Goal: Task Accomplishment & Management: Manage account settings

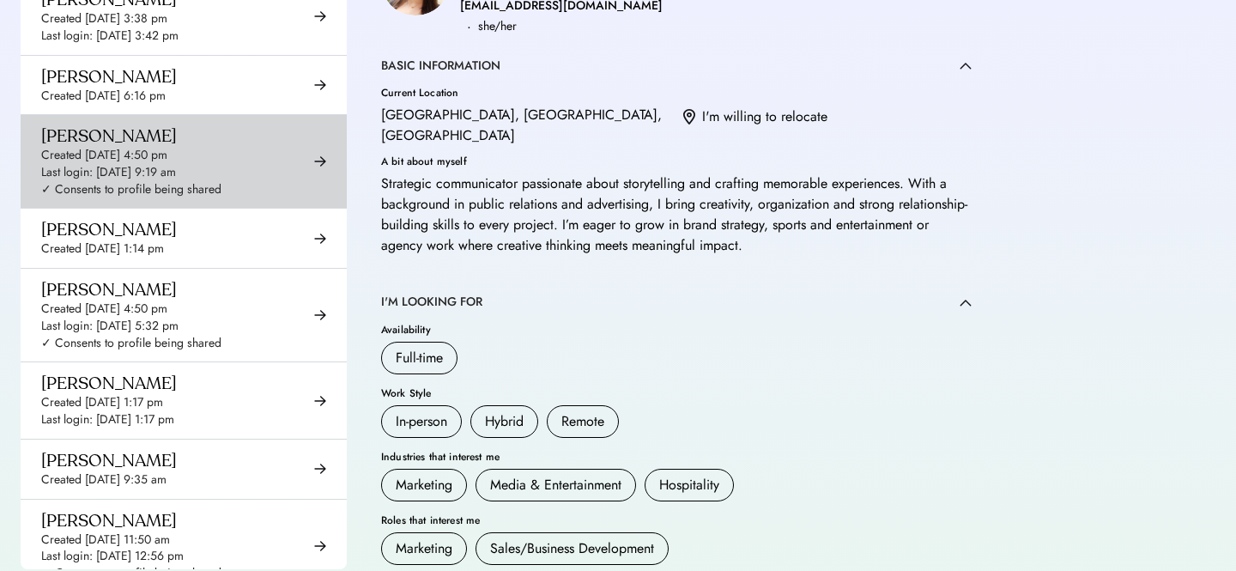
scroll to position [2123, 0]
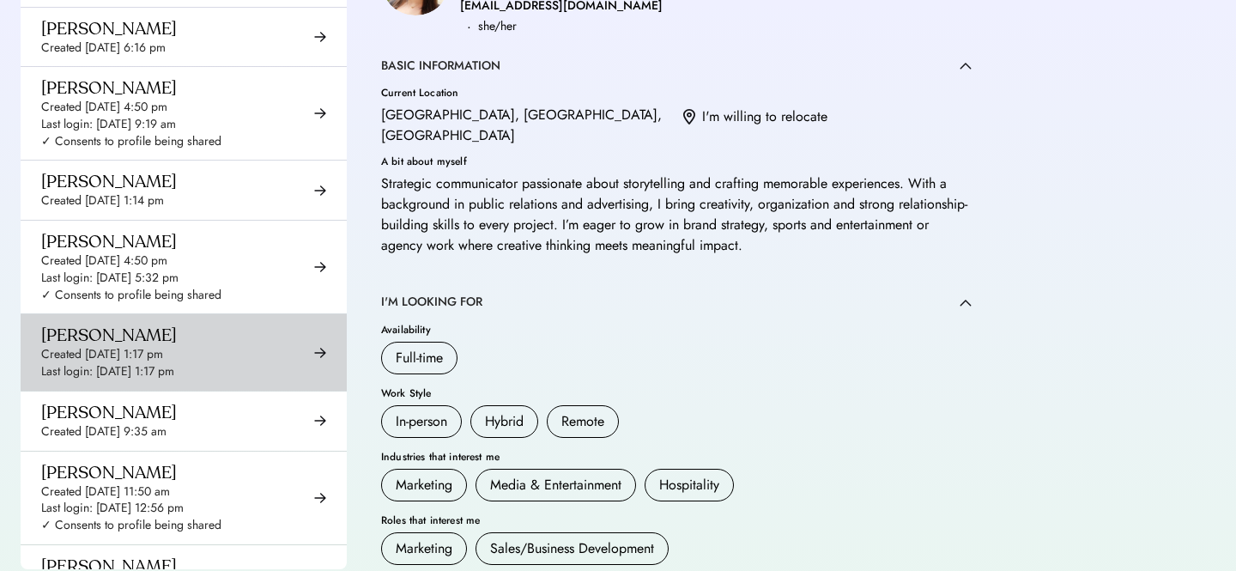
click at [126, 346] on div "Created [DATE] 1:17 pm" at bounding box center [102, 354] width 122 height 17
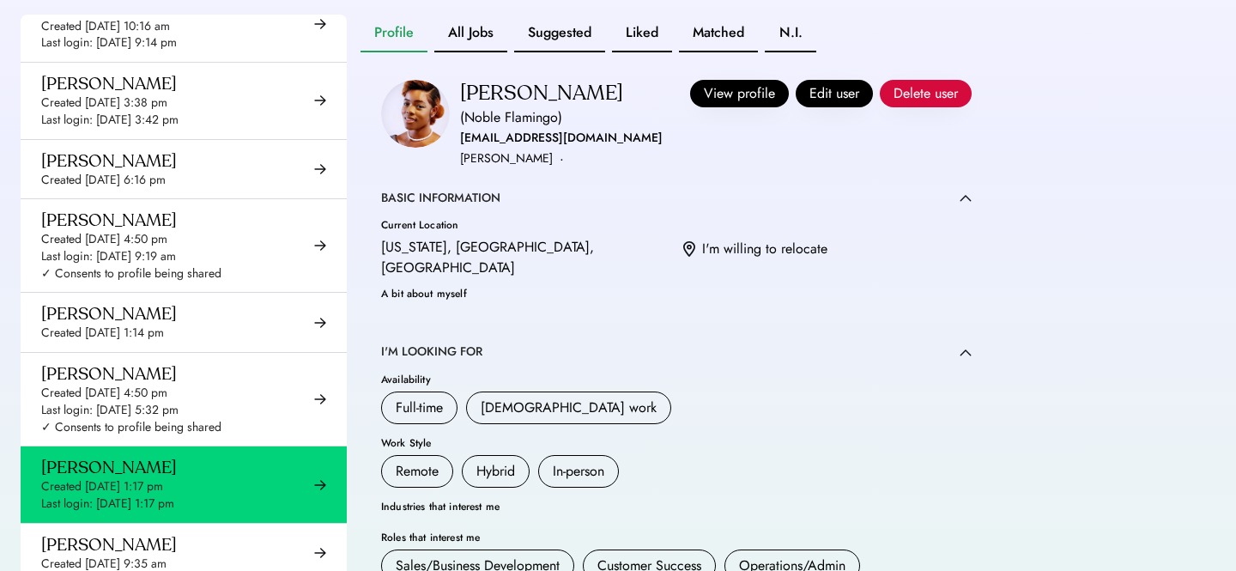
scroll to position [481, 0]
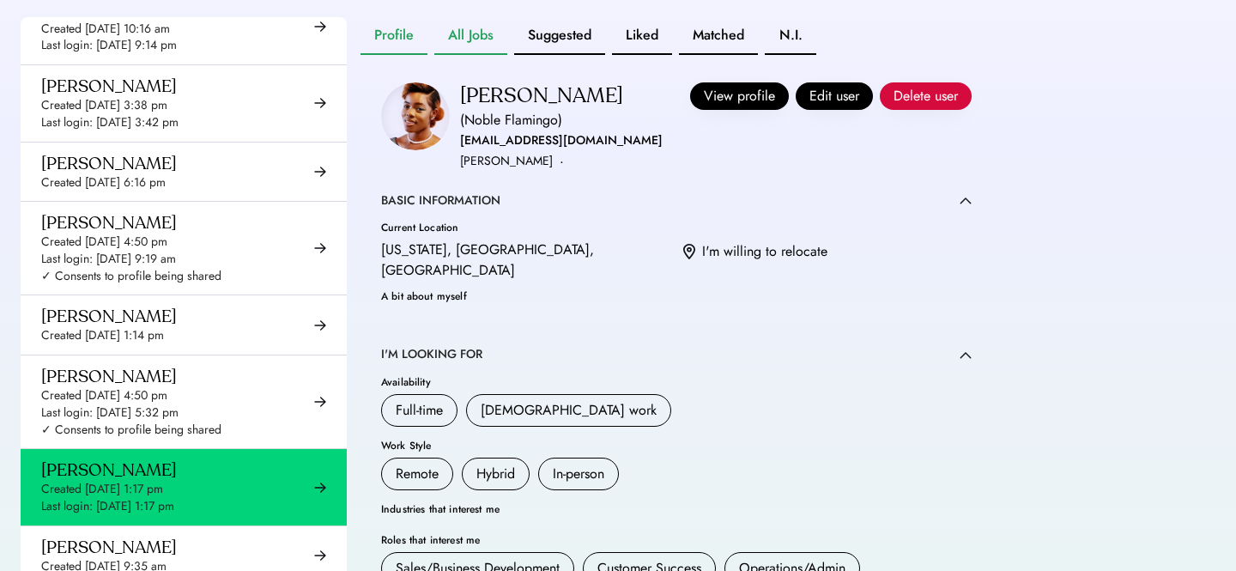
click at [482, 49] on button "All Jobs" at bounding box center [470, 36] width 73 height 38
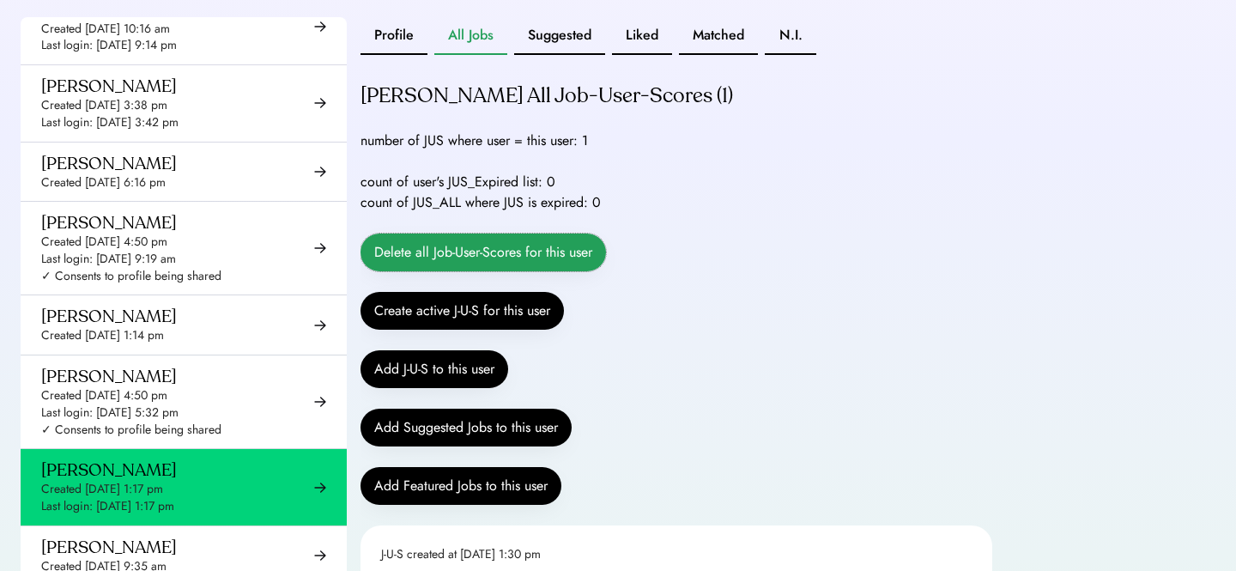
click at [545, 260] on button "Delete all Job-User-Scores for this user" at bounding box center [482, 252] width 245 height 38
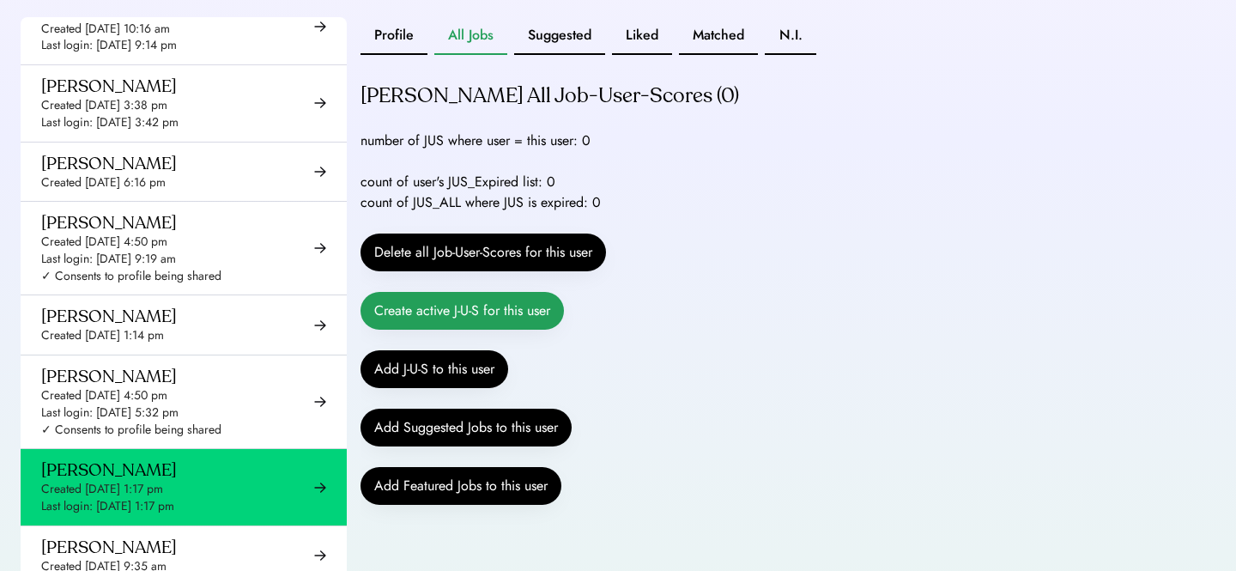
click at [529, 330] on button "Create active J-U-S for this user" at bounding box center [461, 311] width 203 height 38
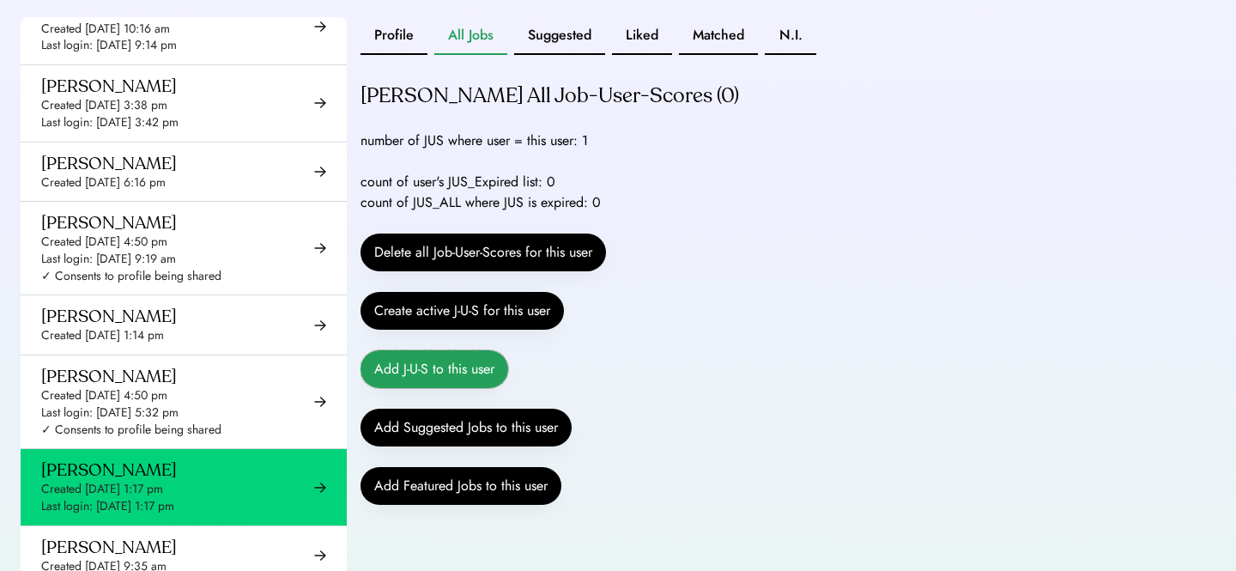
click at [481, 388] on button "Add J-U-S to this user" at bounding box center [434, 369] width 148 height 38
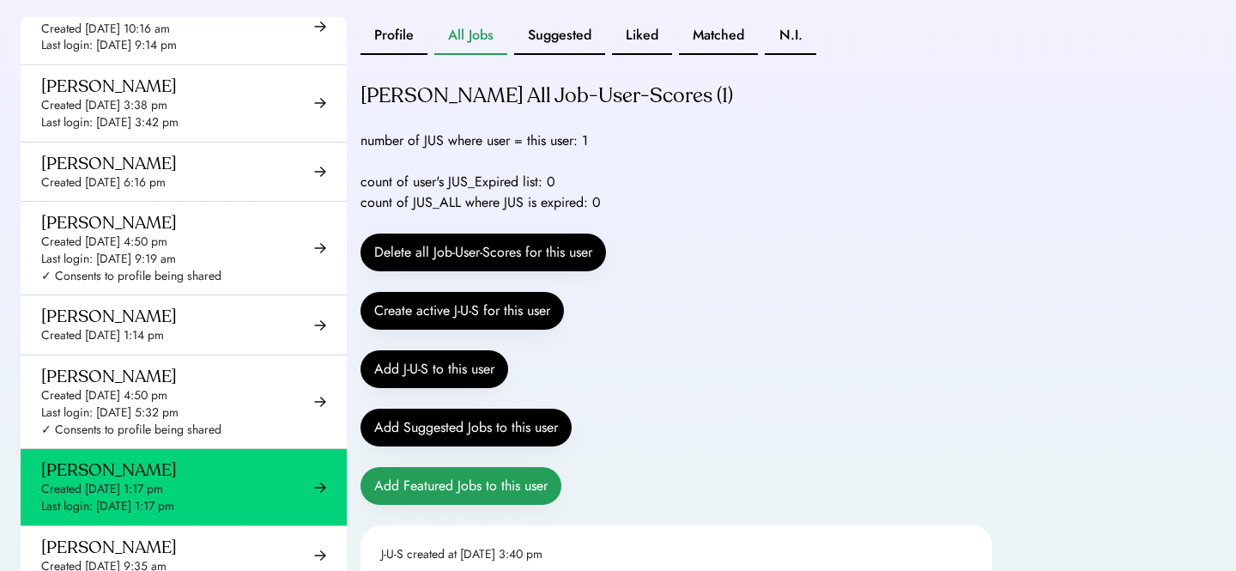
click at [503, 505] on button "Add Featured Jobs to this user" at bounding box center [460, 486] width 201 height 38
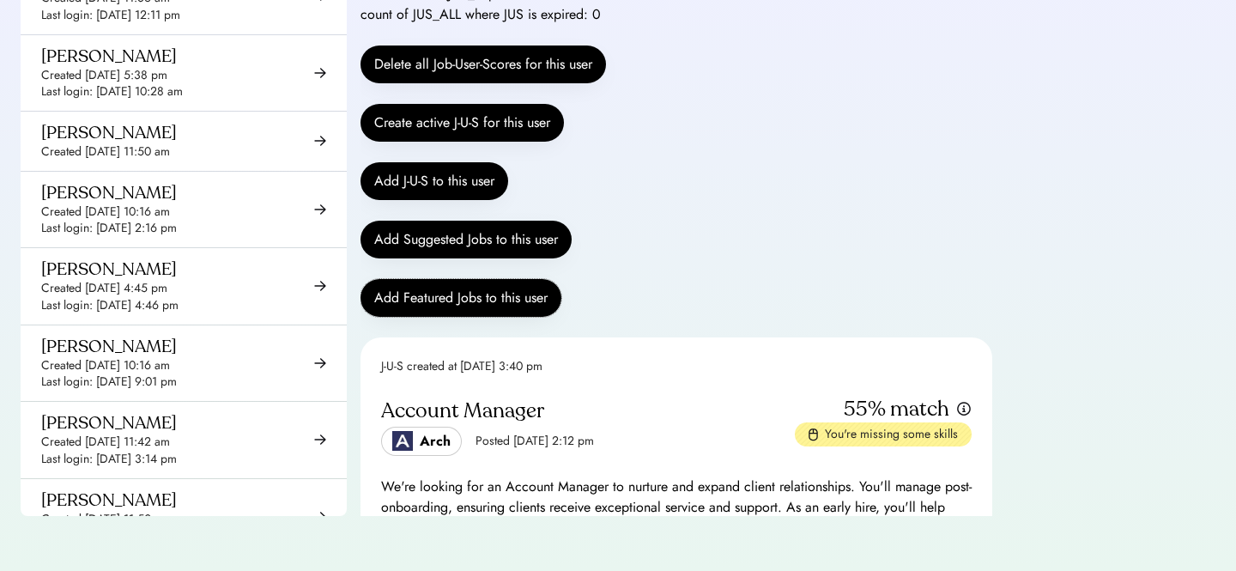
scroll to position [13528, 0]
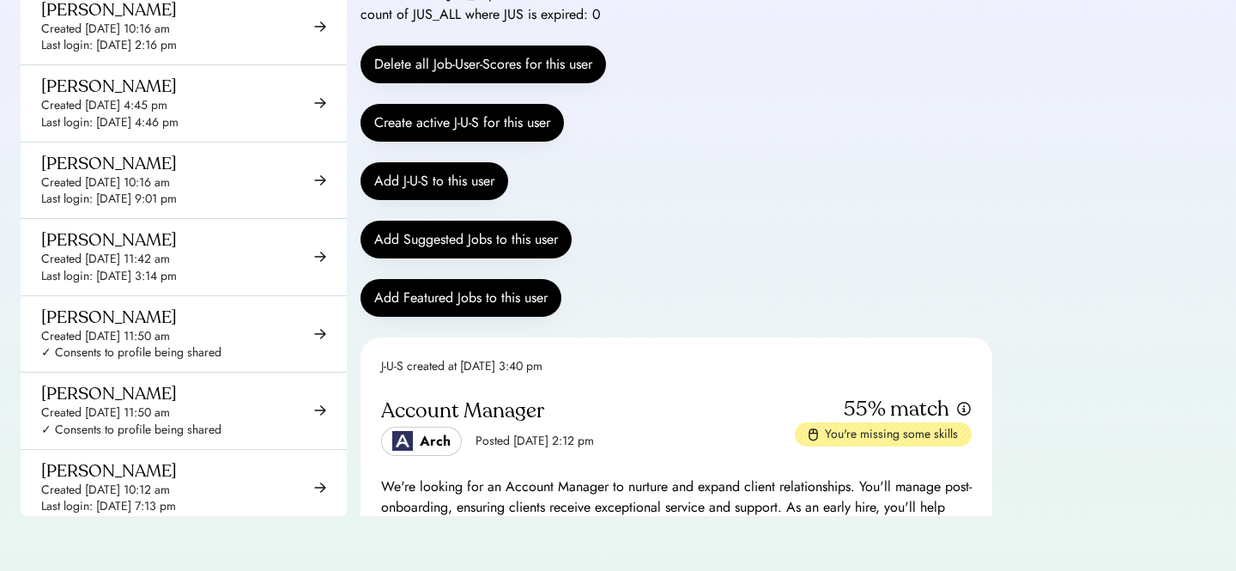
click at [143, 536] on div "Created [DATE] 12:14 pm Last login: [DATE] 12:18 pm" at bounding box center [111, 563] width 141 height 55
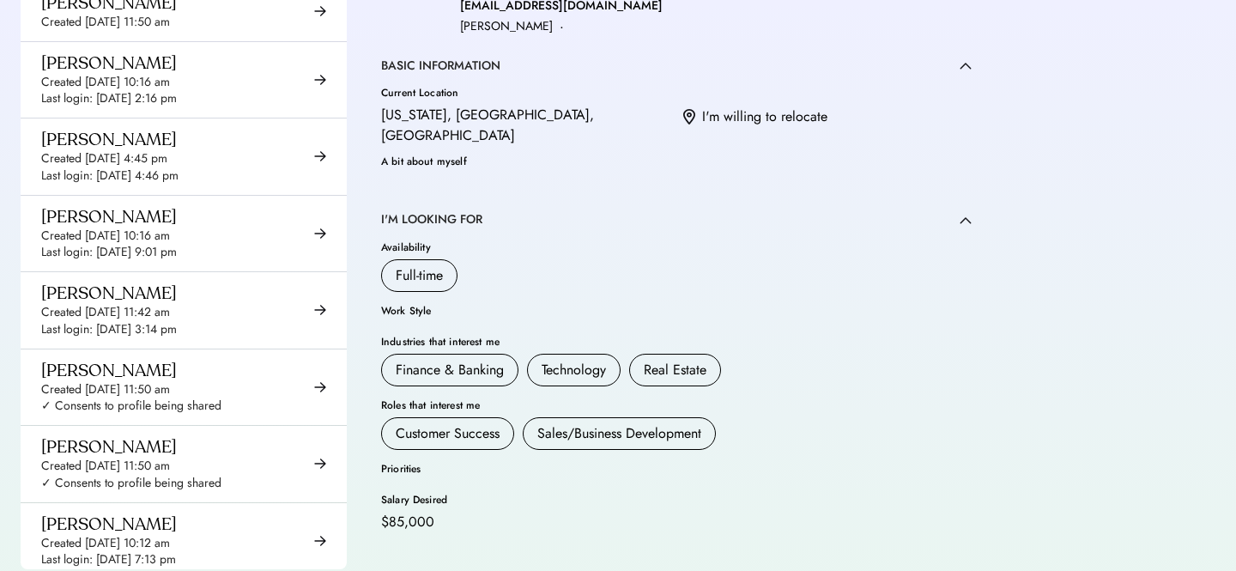
scroll to position [472, 0]
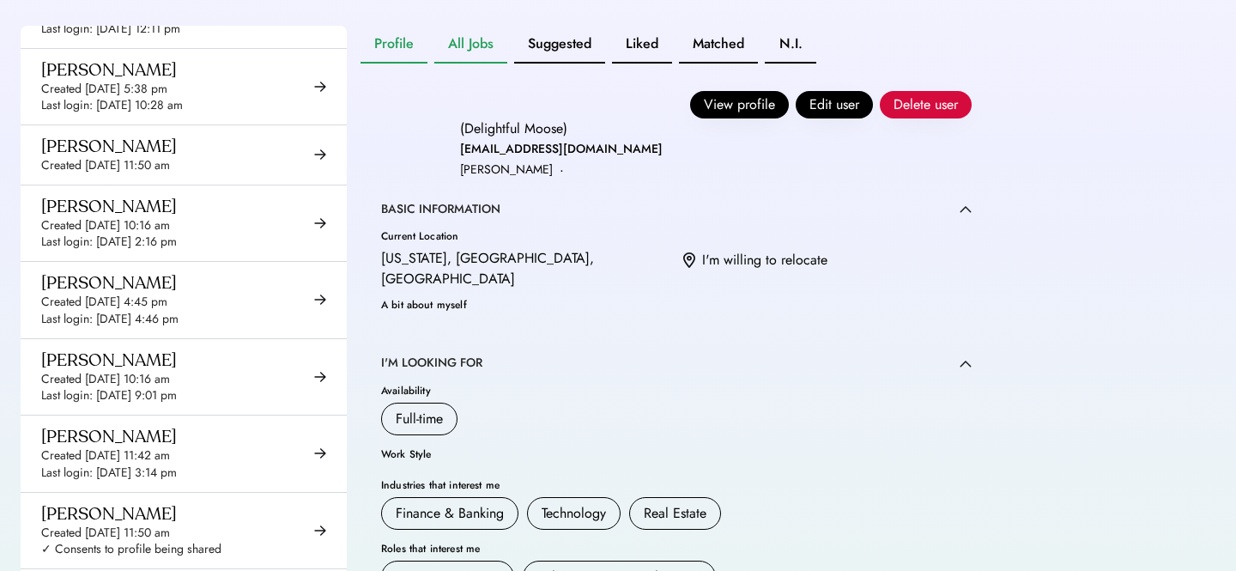
click at [467, 64] on button "All Jobs" at bounding box center [470, 45] width 73 height 38
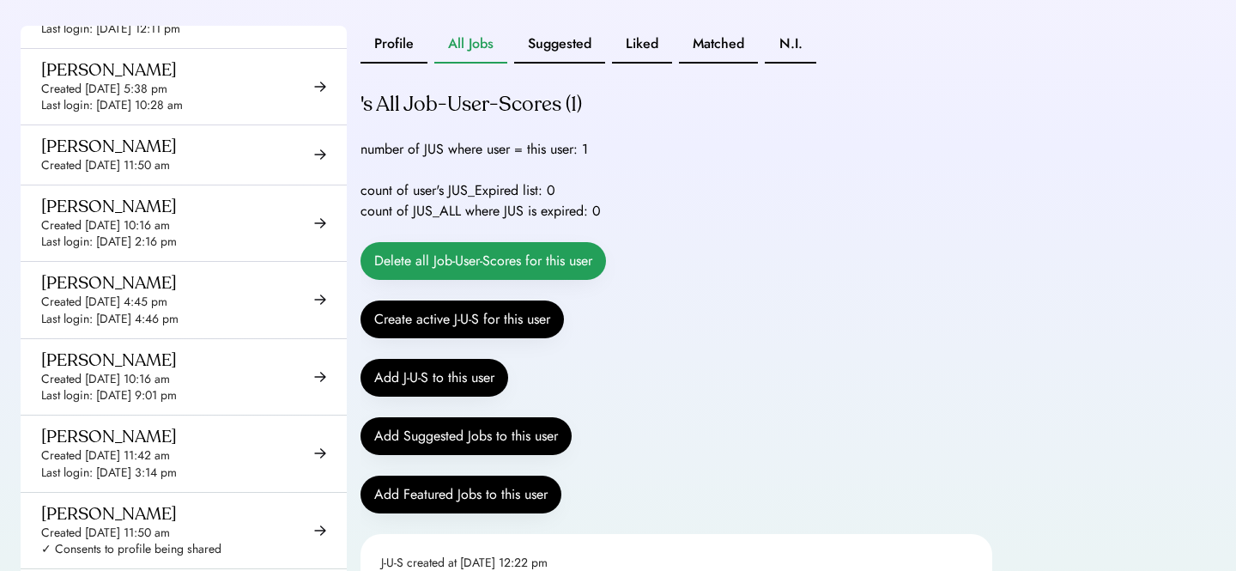
click at [494, 276] on button "Delete all Job-User-Scores for this user" at bounding box center [482, 261] width 245 height 38
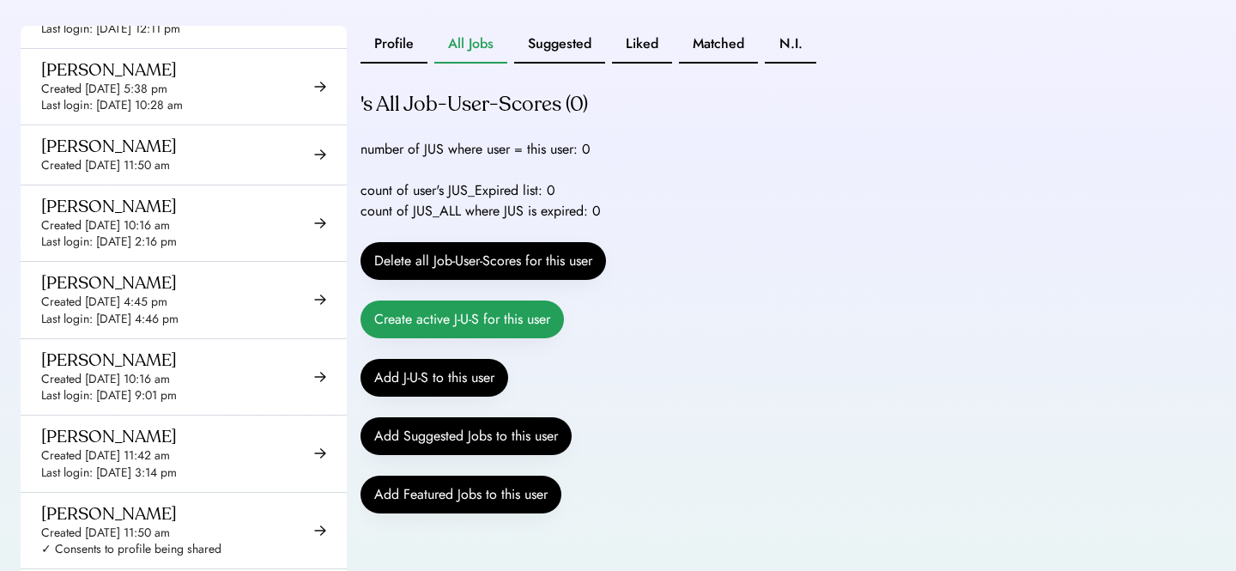
click at [444, 336] on button "Create active J-U-S for this user" at bounding box center [461, 319] width 203 height 38
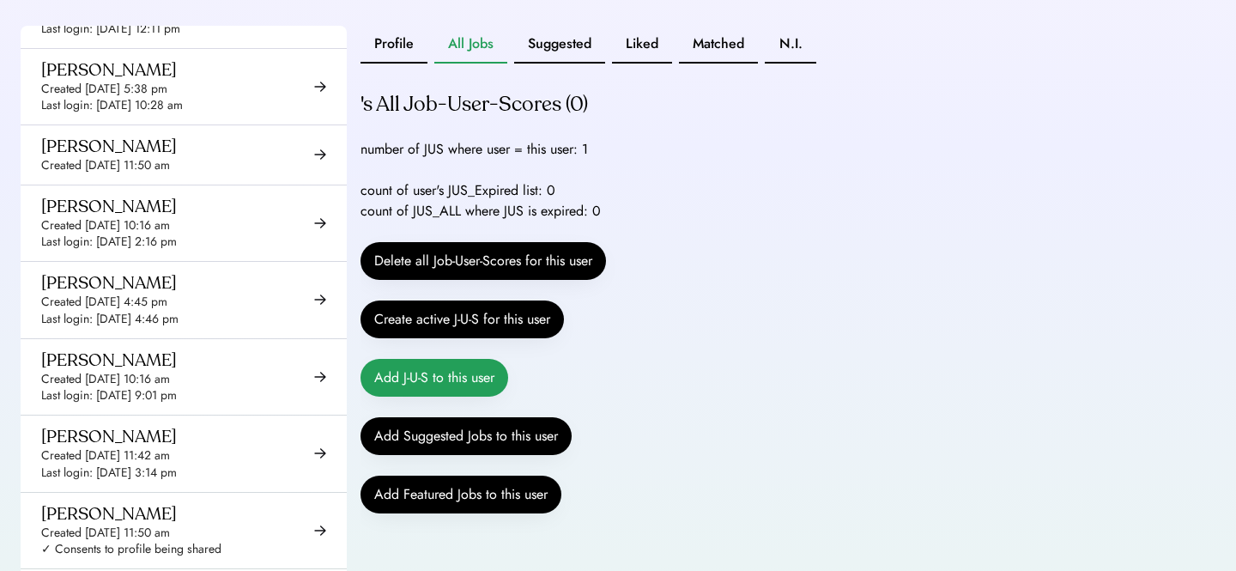
click at [426, 397] on button "Add J-U-S to this user" at bounding box center [434, 378] width 148 height 38
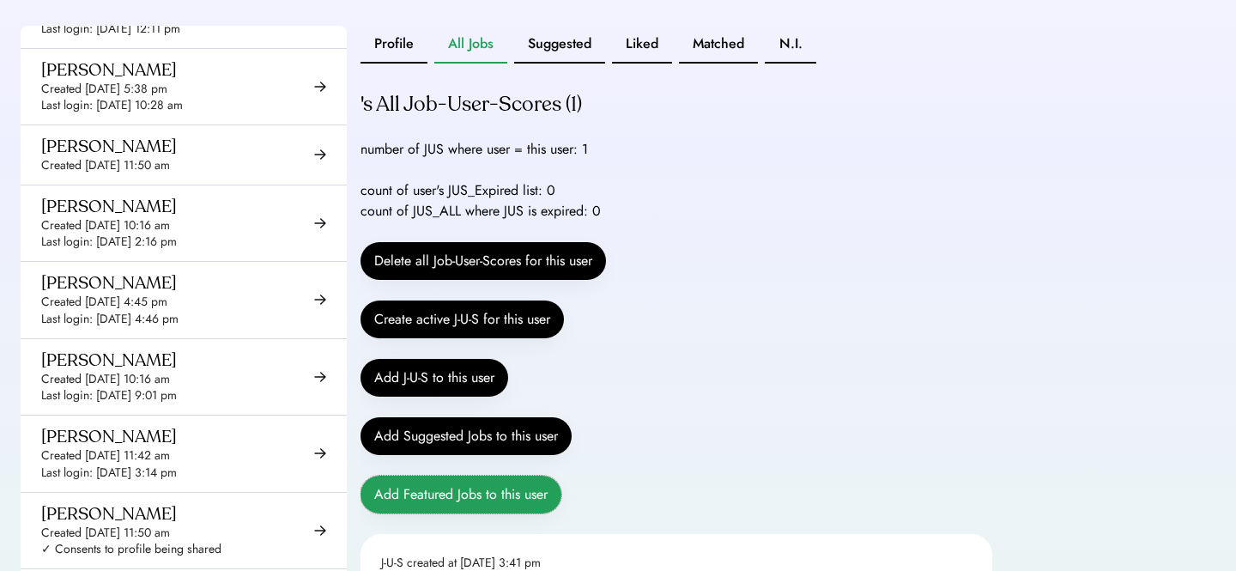
click at [446, 513] on button "Add Featured Jobs to this user" at bounding box center [460, 494] width 201 height 38
